Goal: Information Seeking & Learning: Learn about a topic

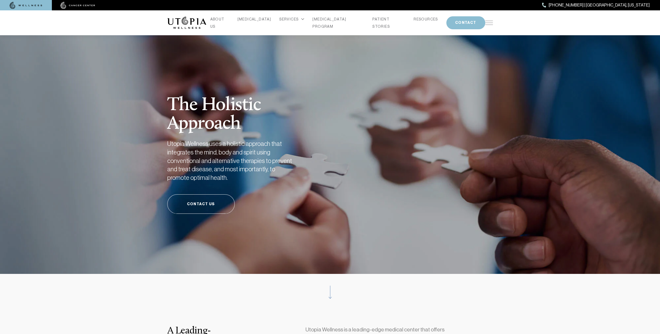
click at [238, 26] on div "ABOUT US [MEDICAL_DATA] SERVICES Services Overview [MEDICAL_DATA]: What It Is, …" at bounding box center [345, 23] width 279 height 15
click at [229, 24] on link "ABOUT US" at bounding box center [219, 23] width 19 height 15
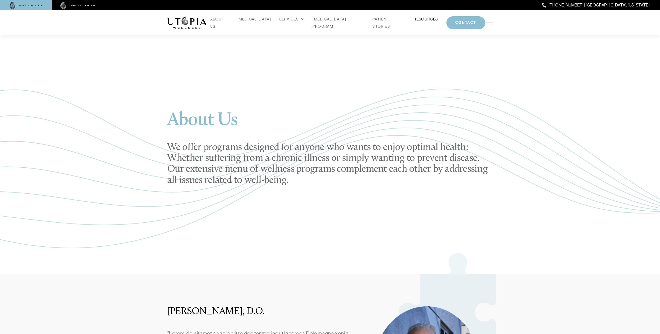
click at [414, 22] on link "RESOURCES" at bounding box center [426, 19] width 24 height 7
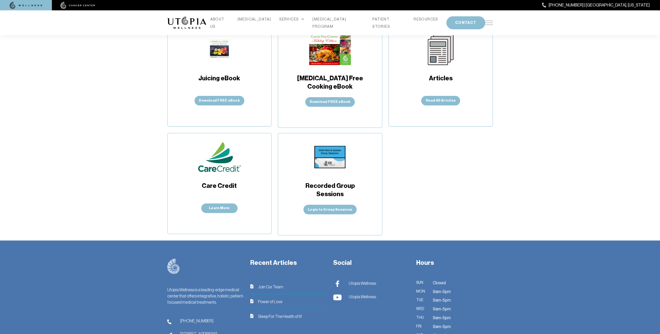
scroll to position [265, 0]
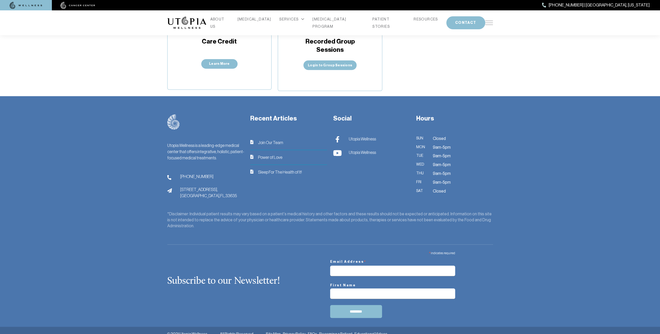
click at [489, 24] on div "ABOUT US [MEDICAL_DATA] SERVICES Services Overview [MEDICAL_DATA]: What It Is, …" at bounding box center [330, 22] width 326 height 25
click at [489, 22] on img at bounding box center [489, 23] width 8 height 4
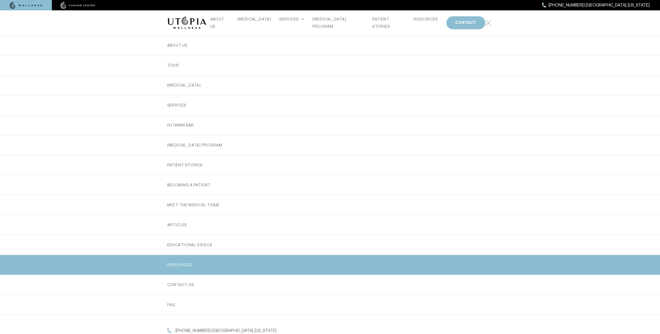
scroll to position [1, 0]
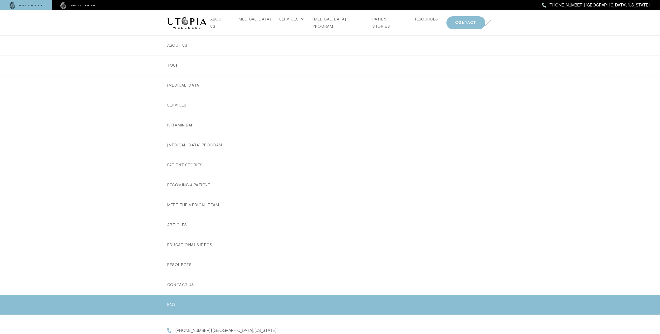
click at [172, 303] on link "FAQ" at bounding box center [330, 305] width 326 height 20
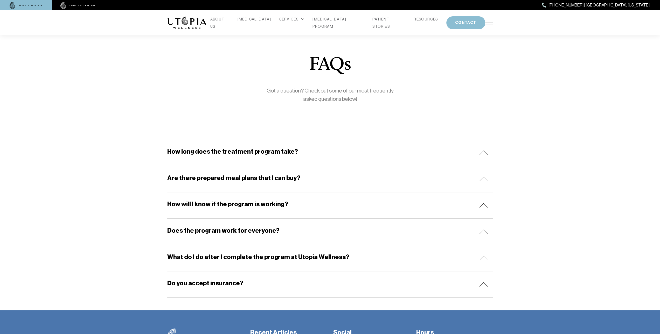
click at [483, 178] on img at bounding box center [483, 179] width 9 height 4
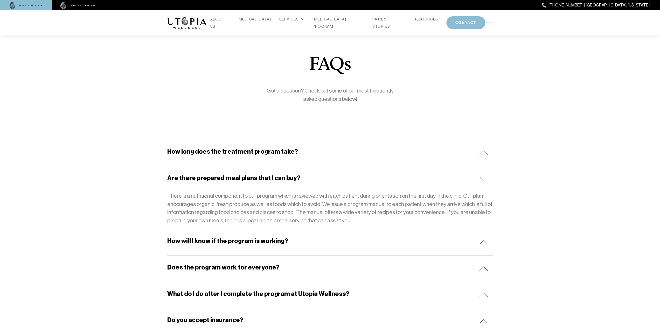
click at [484, 156] on div "How long does the treatment program take?" at bounding box center [330, 153] width 326 height 26
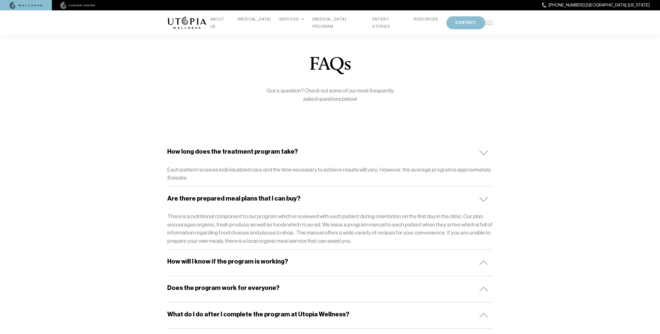
scroll to position [121, 0]
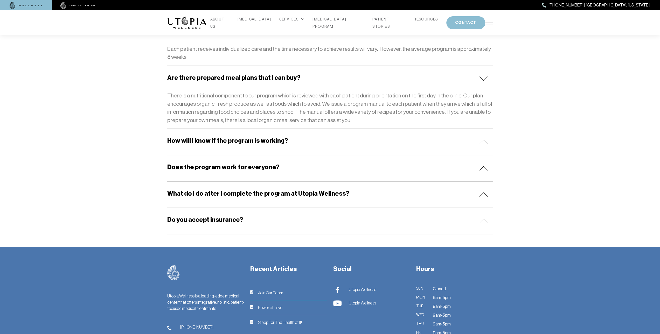
click at [485, 143] on img at bounding box center [483, 142] width 9 height 4
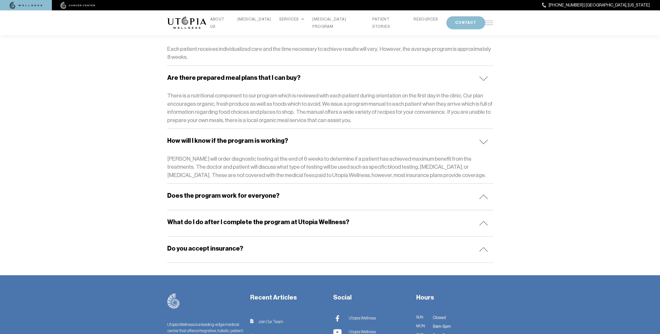
click at [481, 198] on img at bounding box center [483, 197] width 9 height 4
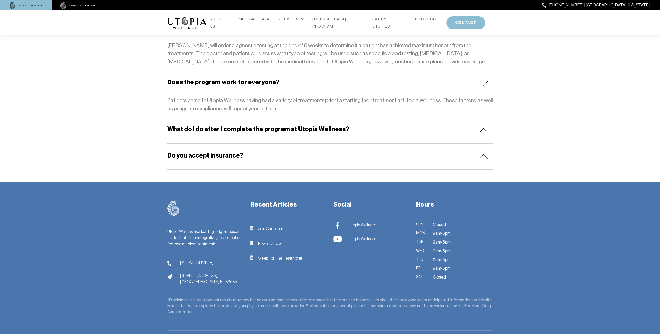
scroll to position [0, 0]
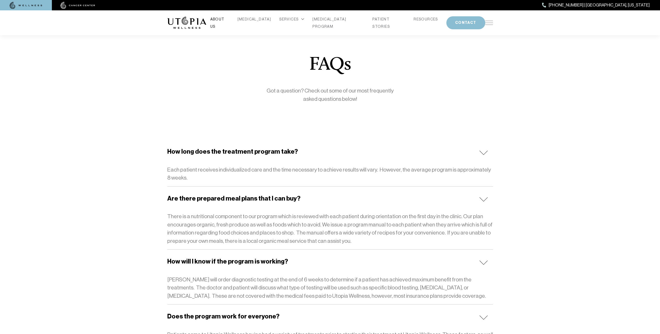
click at [229, 19] on link "ABOUT US" at bounding box center [219, 23] width 19 height 15
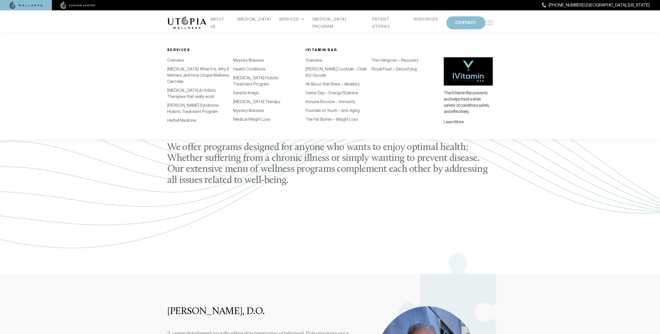
click at [283, 23] on div "SERVICES" at bounding box center [291, 19] width 25 height 7
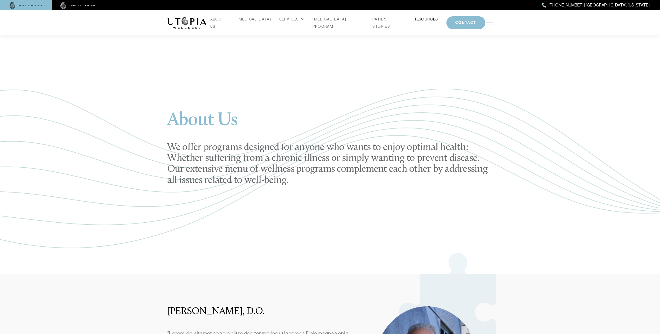
click at [424, 23] on link "RESOURCES" at bounding box center [426, 19] width 24 height 7
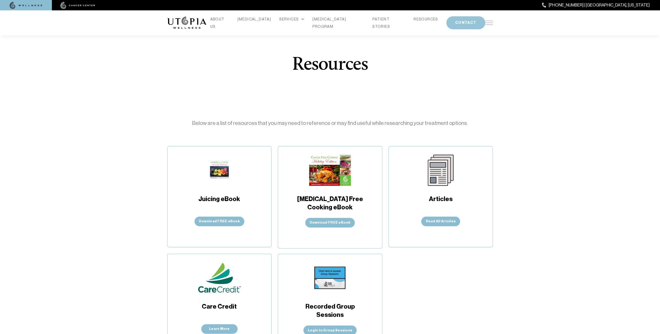
click at [447, 23] on button "CONTACT" at bounding box center [465, 22] width 39 height 13
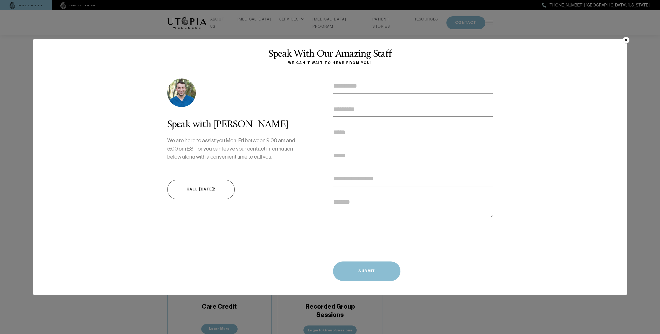
click at [180, 95] on img at bounding box center [181, 93] width 29 height 29
click at [628, 40] on button "×" at bounding box center [626, 40] width 7 height 7
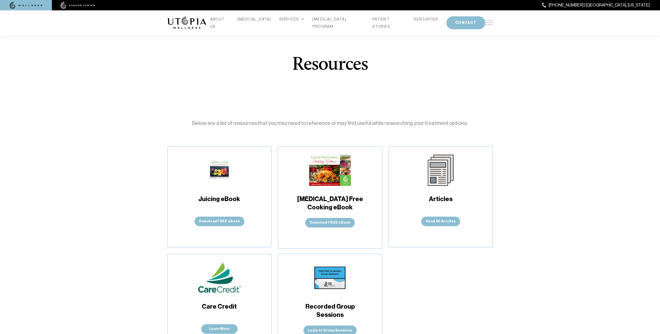
click at [492, 23] on img at bounding box center [489, 23] width 8 height 4
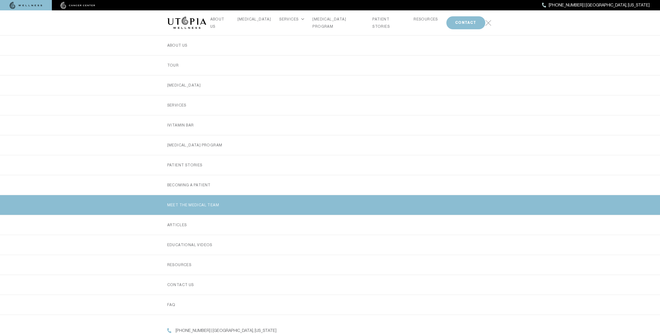
click at [208, 207] on link "MEET THE MEDICAL TEAM" at bounding box center [330, 205] width 326 height 20
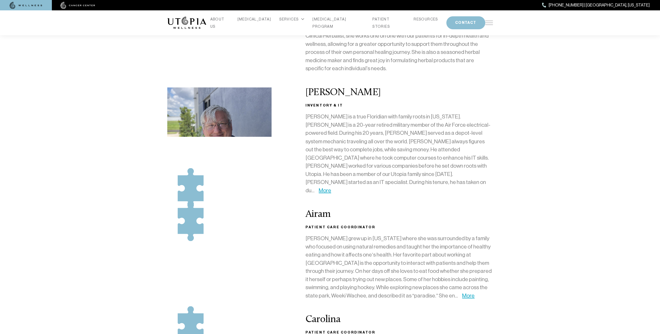
scroll to position [726, 0]
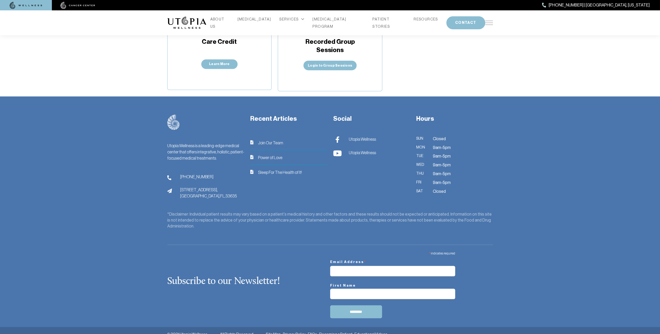
scroll to position [265, 0]
